Goal: Complete application form

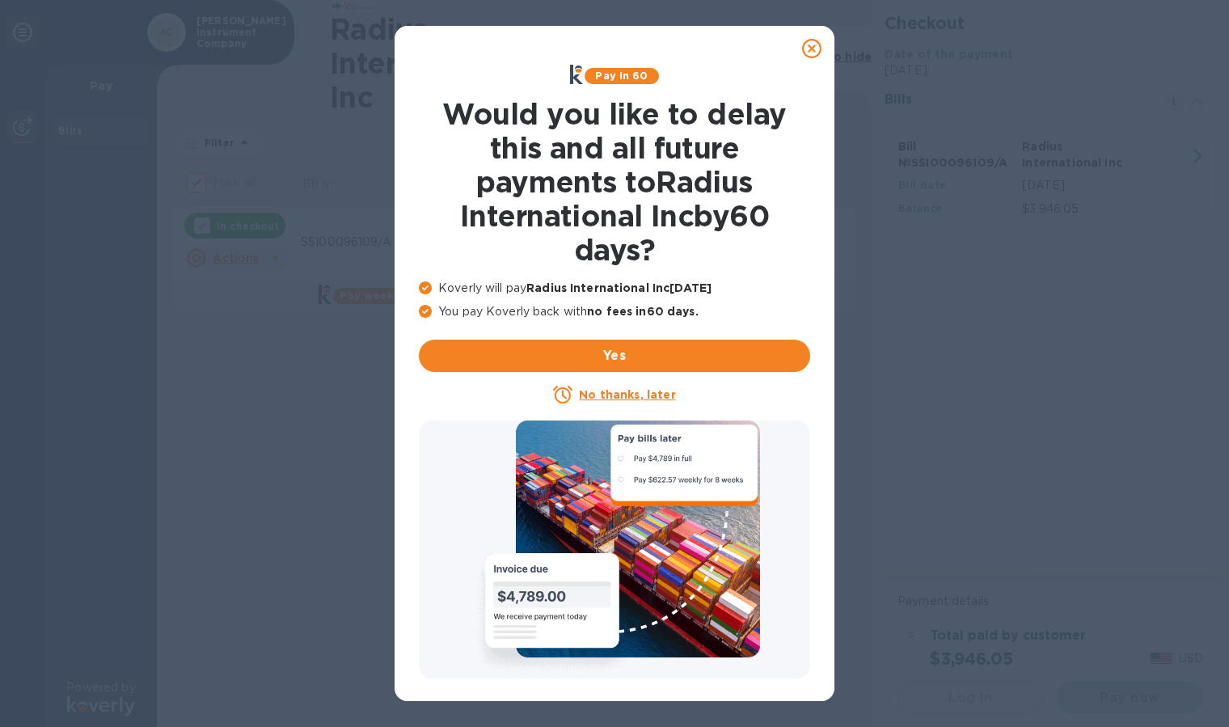
click at [652, 396] on u "No thanks, later" at bounding box center [627, 394] width 96 height 13
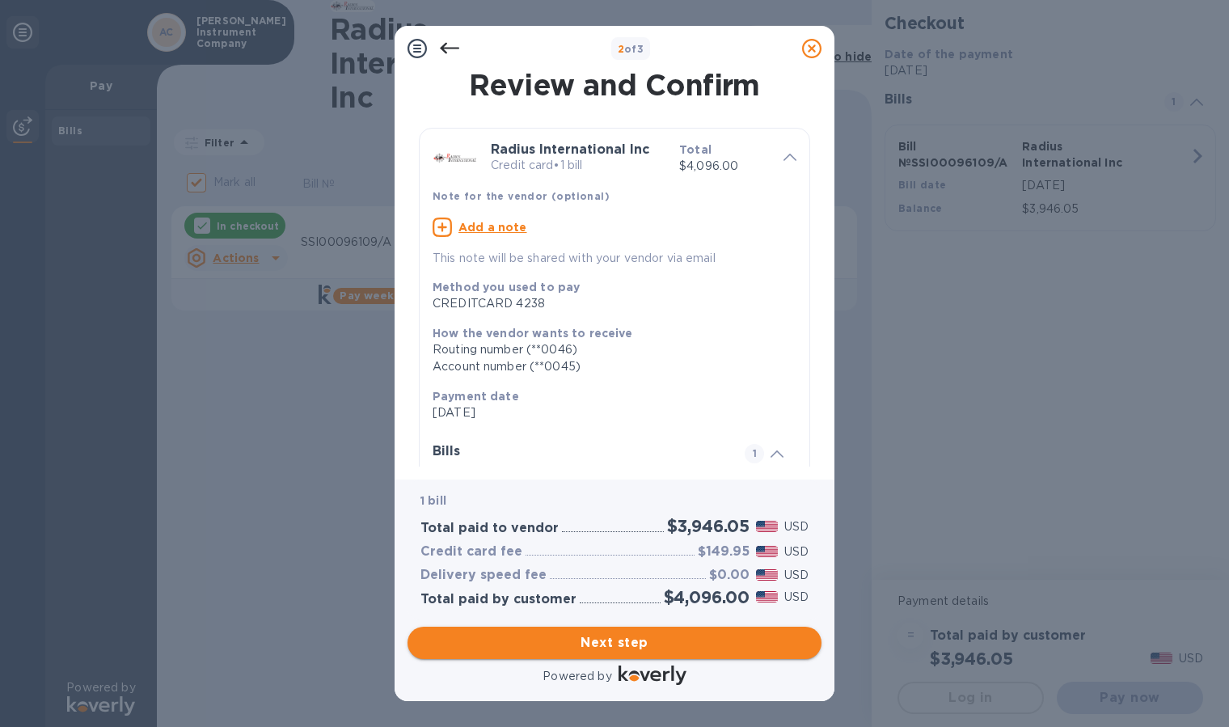
click at [614, 639] on span "Next step" at bounding box center [615, 642] width 388 height 19
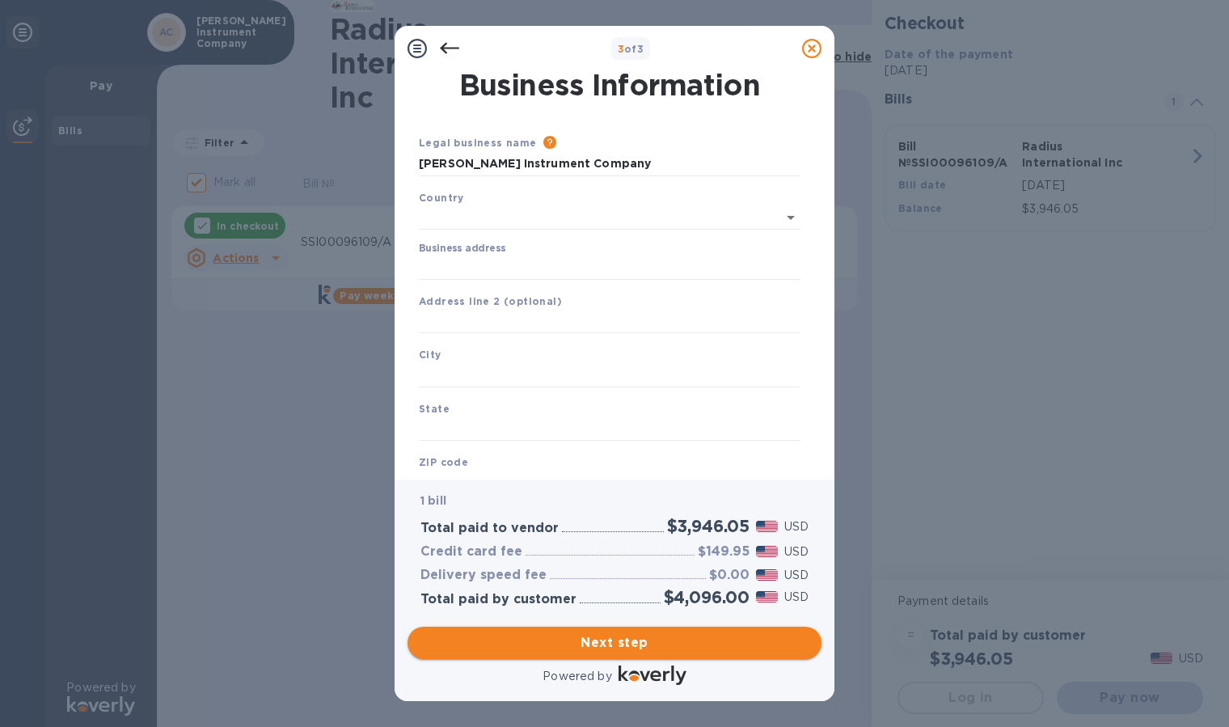
type input "[GEOGRAPHIC_DATA]"
click at [527, 256] on input "Business address" at bounding box center [610, 264] width 382 height 24
type input "[STREET_ADDRESS][PERSON_NAME]"
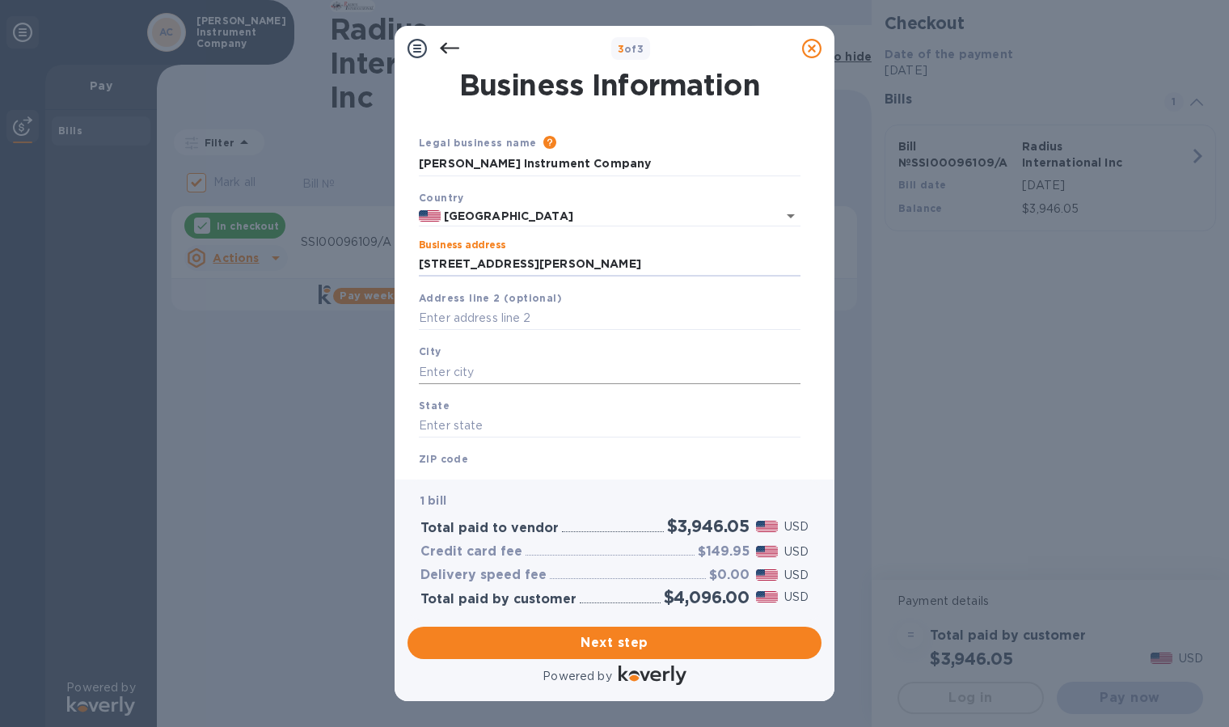
click at [478, 372] on input "text" at bounding box center [610, 372] width 382 height 24
type input "[GEOGRAPHIC_DATA]"
type input "FL"
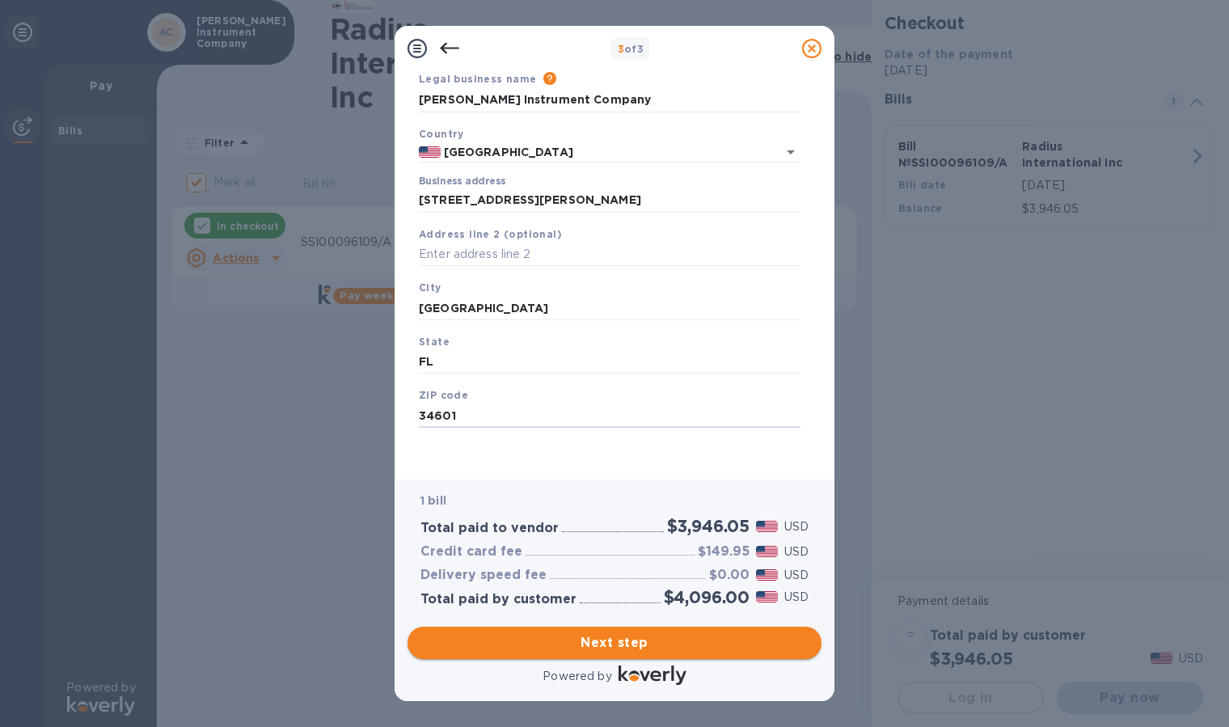
type input "34601"
click at [586, 641] on span "Next step" at bounding box center [615, 642] width 388 height 19
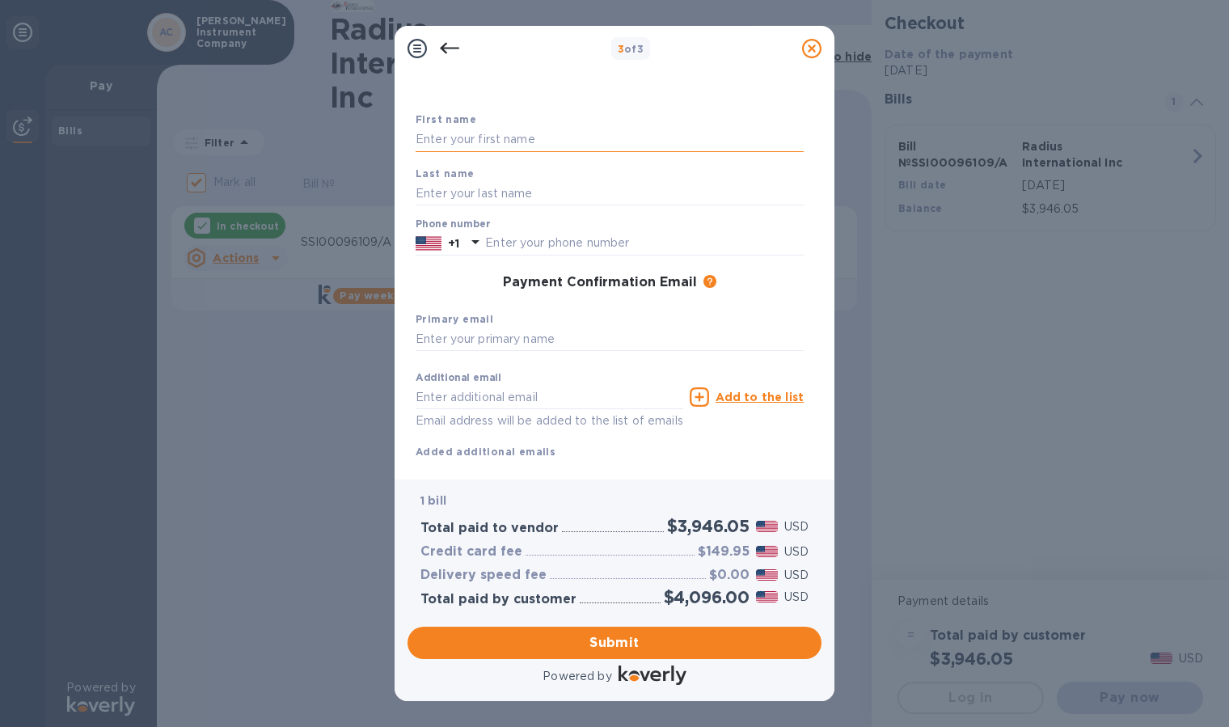
click at [477, 146] on input "text" at bounding box center [610, 140] width 388 height 24
type input "[PERSON_NAME]"
type input "8772416747"
type input "[PERSON_NAME][EMAIL_ADDRESS][DOMAIN_NAME]"
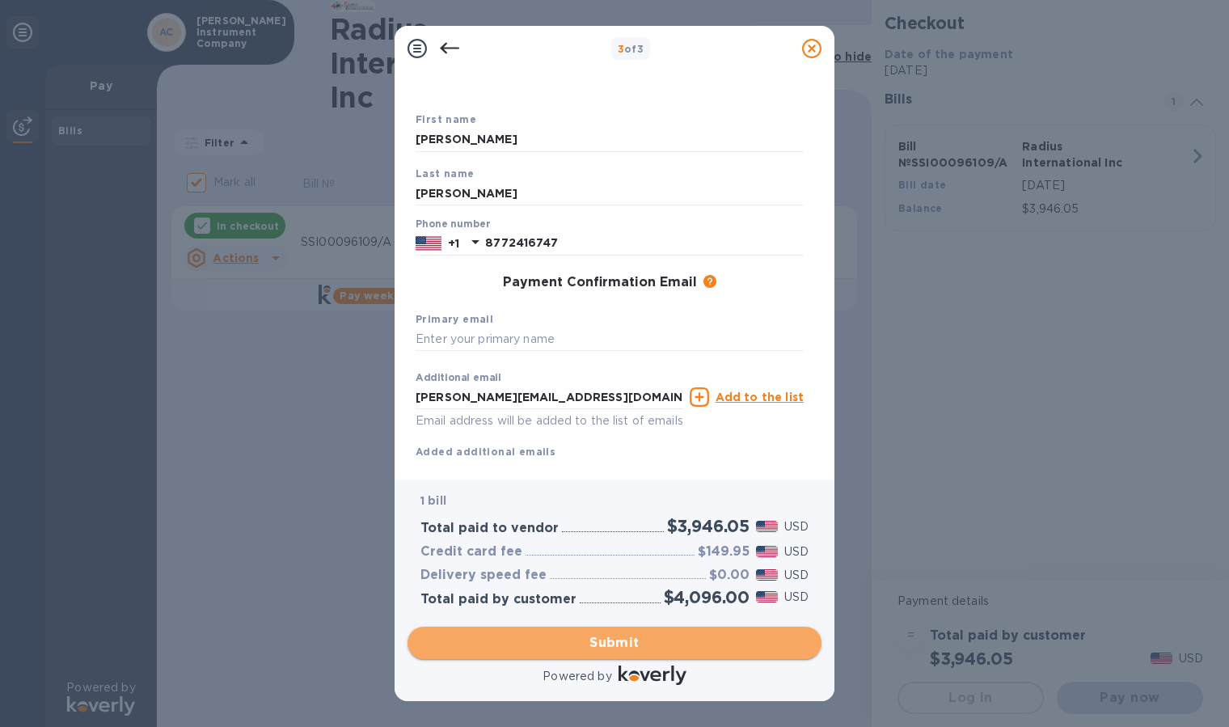
click at [622, 634] on span "Submit" at bounding box center [615, 642] width 388 height 19
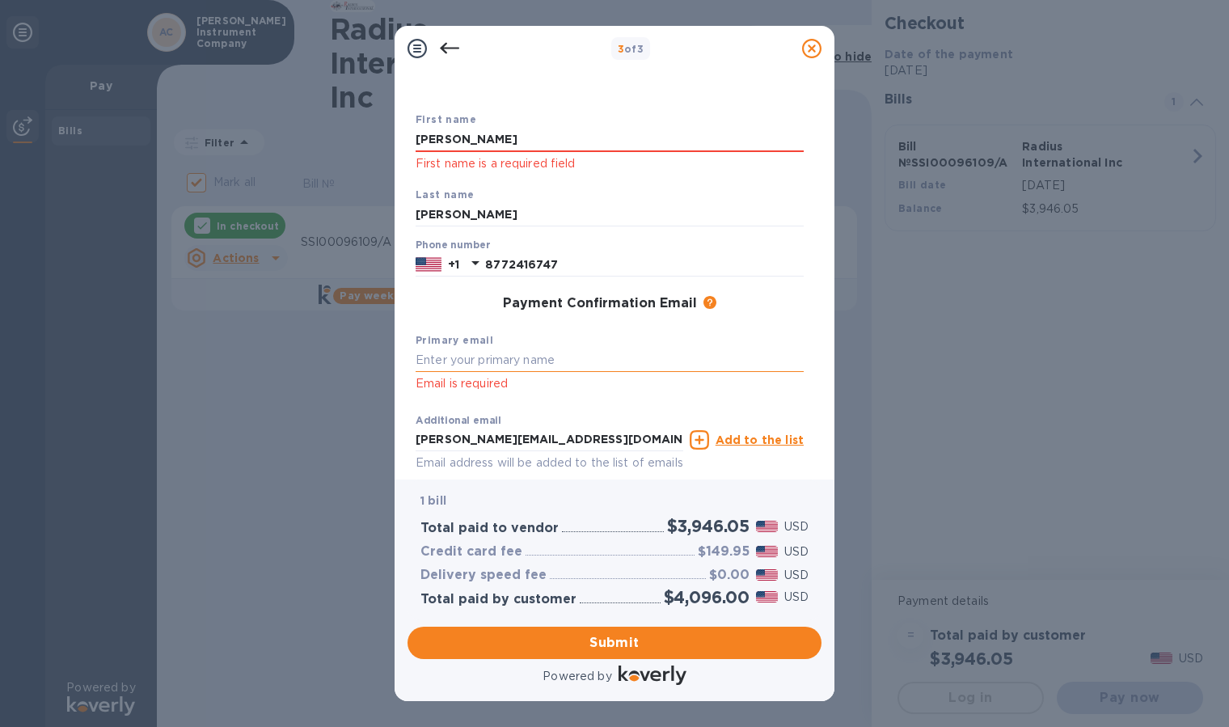
click at [557, 372] on input "text" at bounding box center [610, 361] width 388 height 24
type input "[PERSON_NAME][EMAIL_ADDRESS][DOMAIN_NAME]"
click at [640, 638] on span "Submit" at bounding box center [615, 642] width 388 height 19
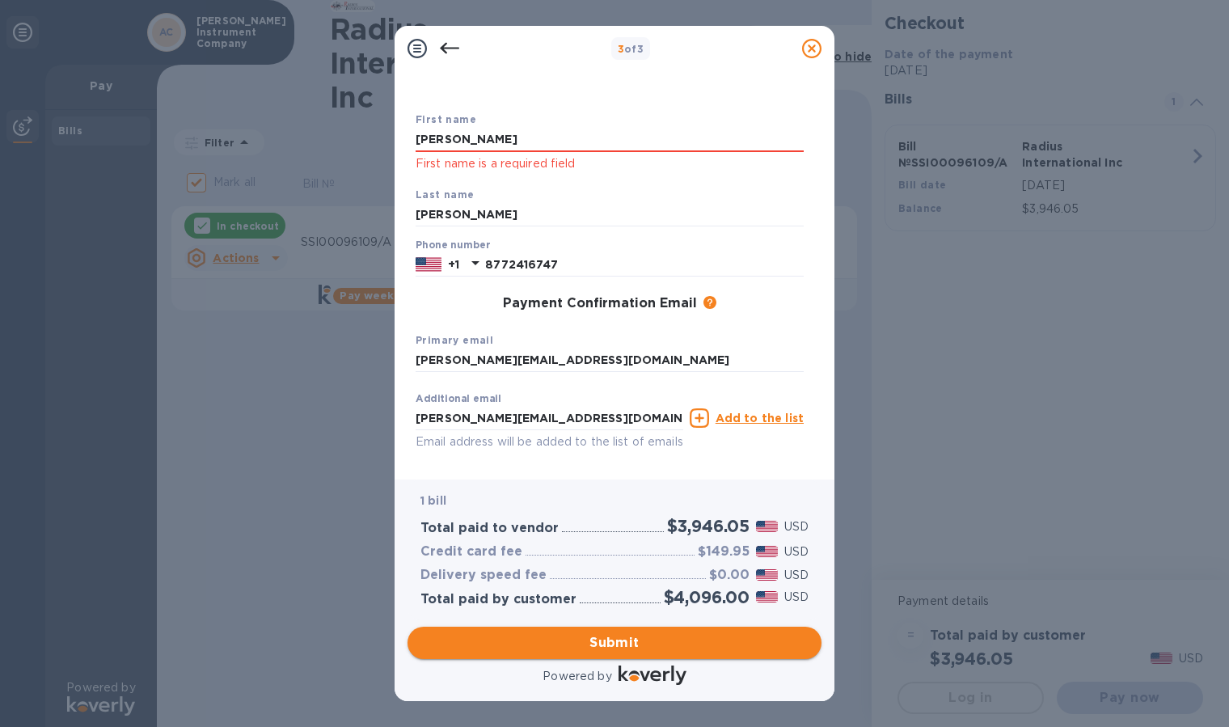
click at [643, 638] on span "Submit" at bounding box center [615, 642] width 388 height 19
click at [633, 148] on input "[PERSON_NAME]" at bounding box center [610, 140] width 388 height 24
click at [699, 194] on div "Last name [PERSON_NAME]" at bounding box center [609, 207] width 401 height 54
click at [695, 221] on input "[PERSON_NAME]" at bounding box center [610, 215] width 388 height 24
click at [613, 640] on span "Submit" at bounding box center [615, 642] width 388 height 19
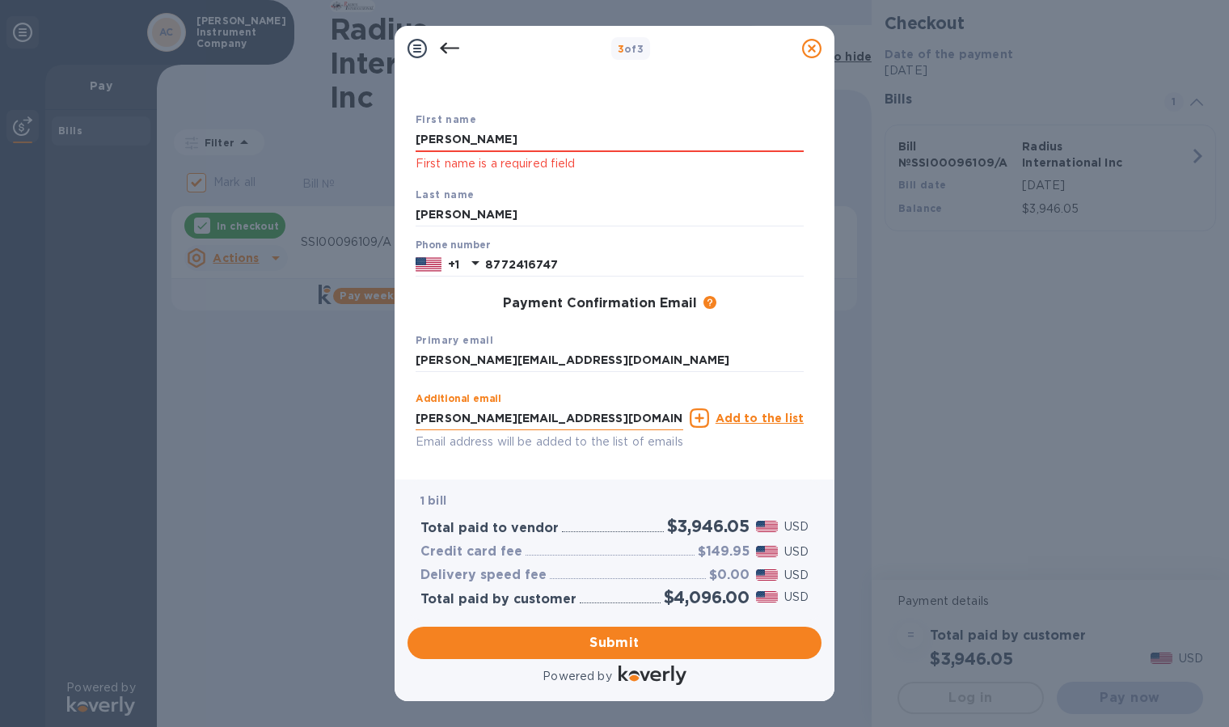
click at [653, 421] on input "[PERSON_NAME][EMAIL_ADDRESS][DOMAIN_NAME]" at bounding box center [550, 418] width 268 height 24
click at [577, 138] on input "[PERSON_NAME]" at bounding box center [610, 140] width 388 height 24
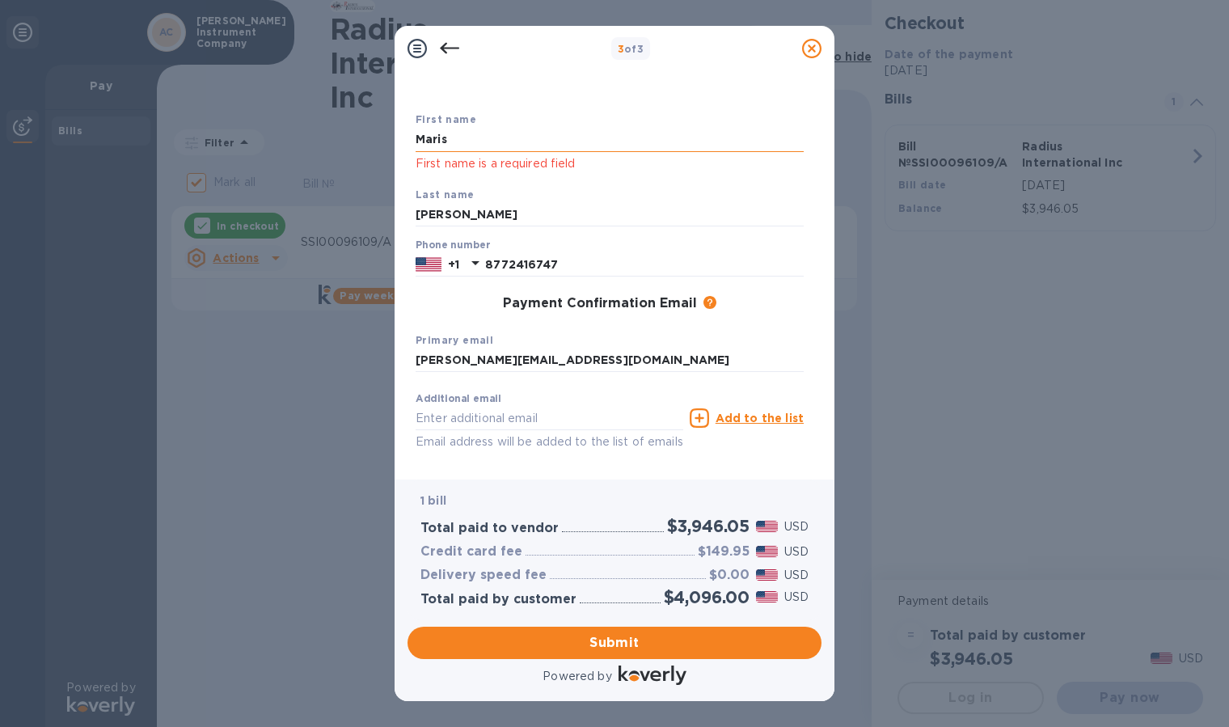
type input "[PERSON_NAME]"
click at [631, 312] on div "Payment Confirmation Email The added email addresses will be used to send the p…" at bounding box center [609, 303] width 401 height 29
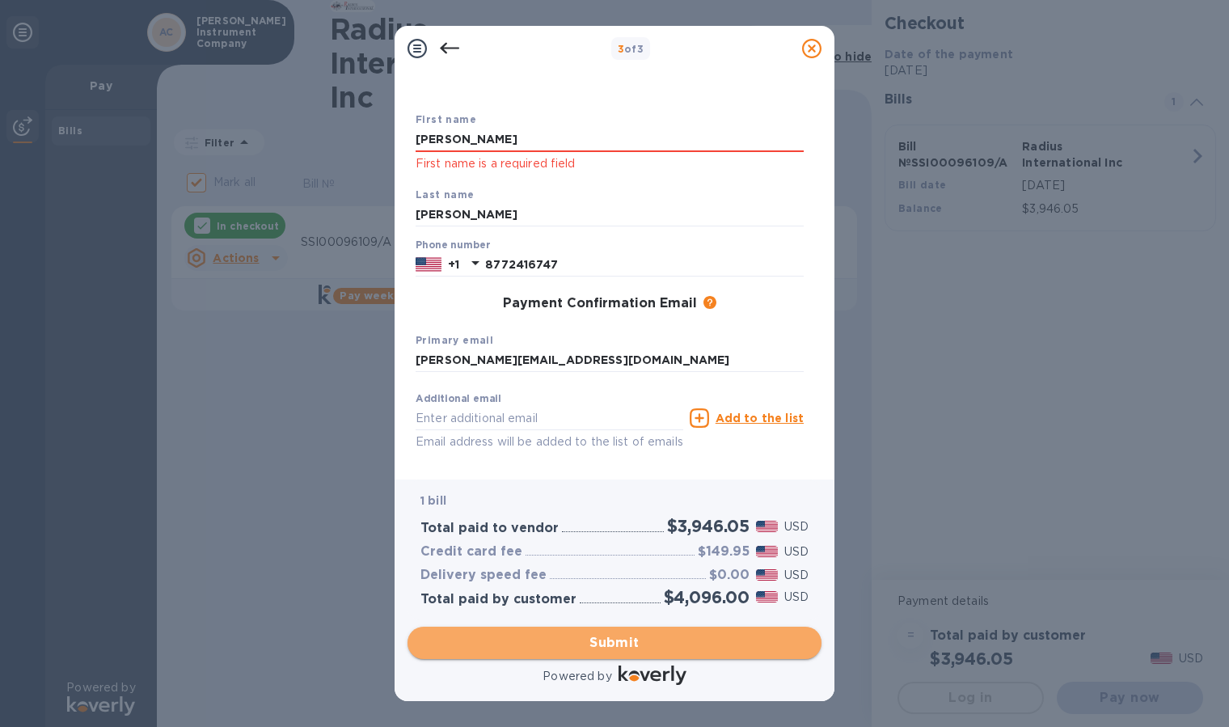
click at [621, 638] on span "Submit" at bounding box center [615, 642] width 388 height 19
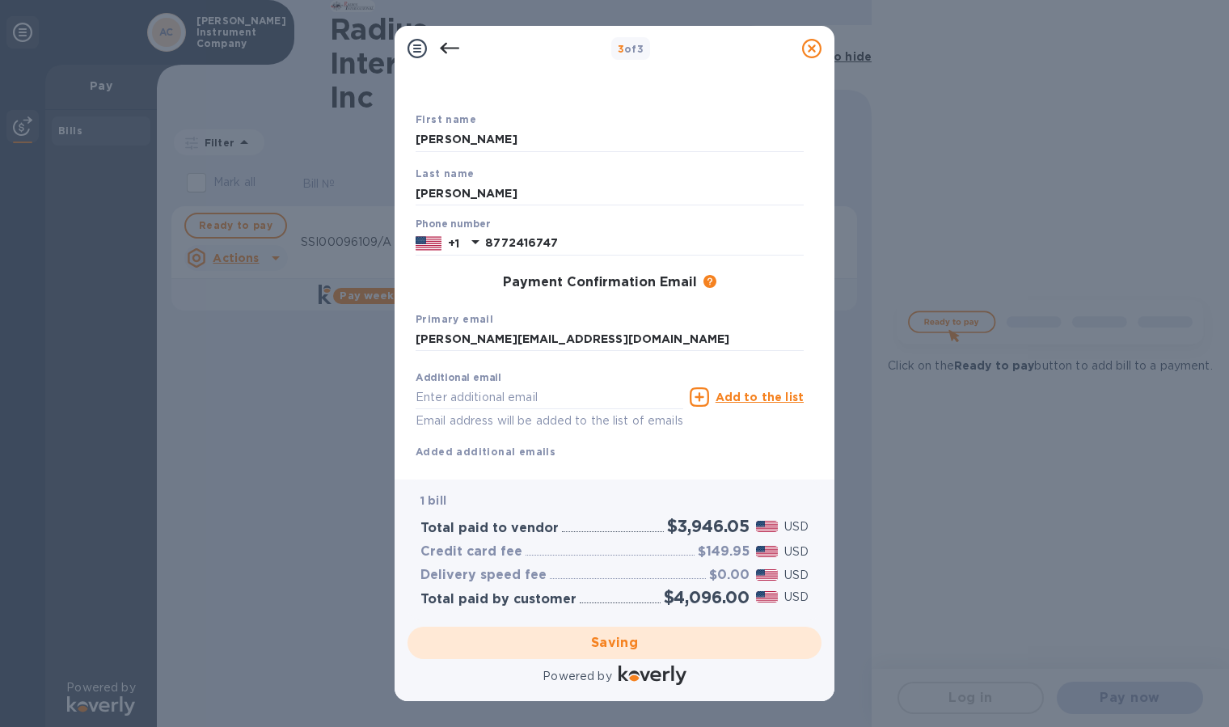
checkbox input "false"
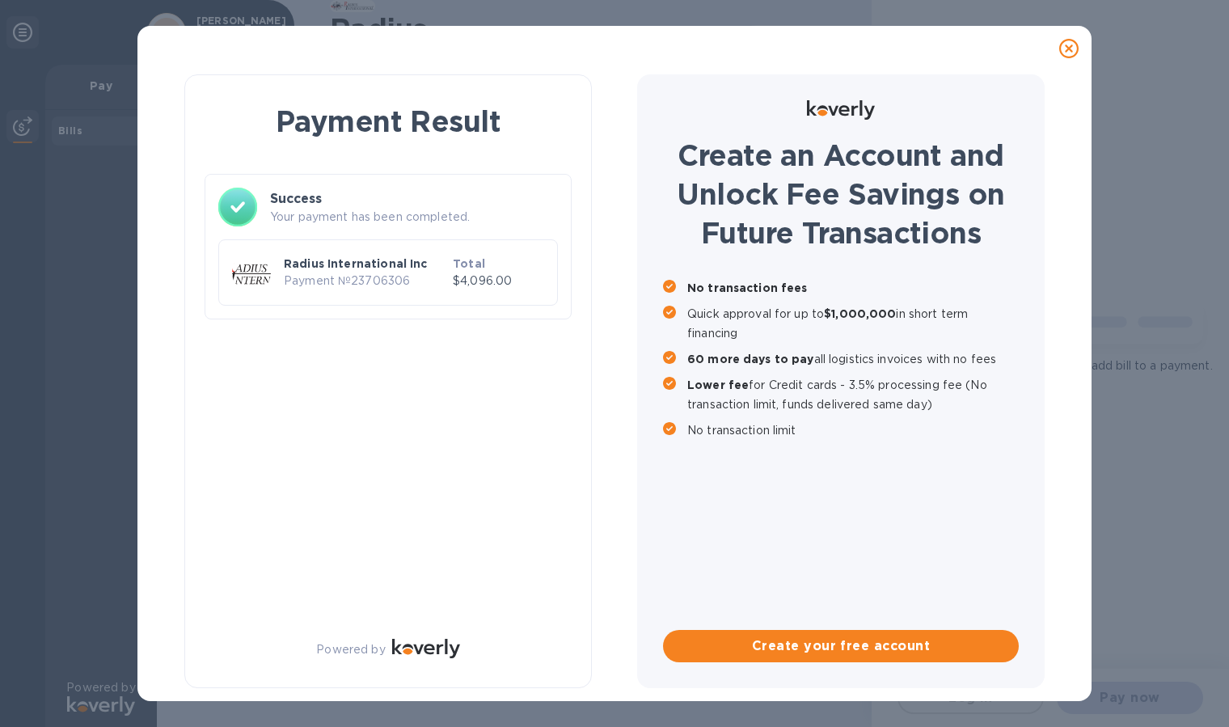
scroll to position [0, 0]
